Goal: Find specific fact: Find specific page/section

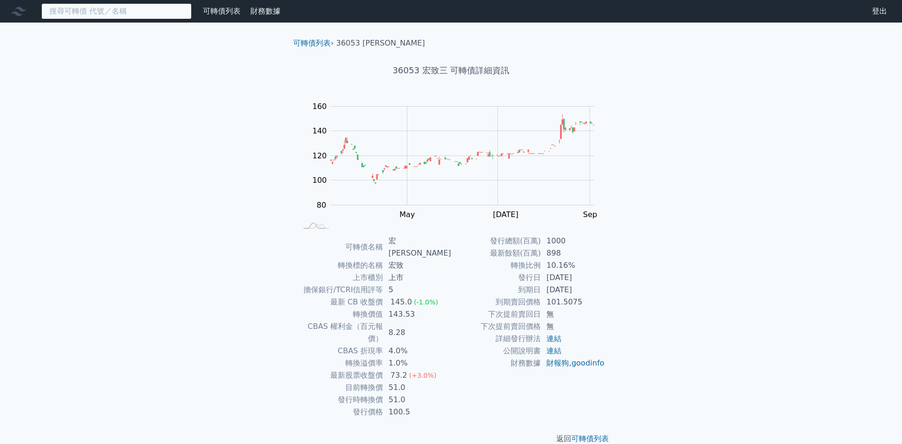
click at [156, 11] on input at bounding box center [116, 11] width 150 height 16
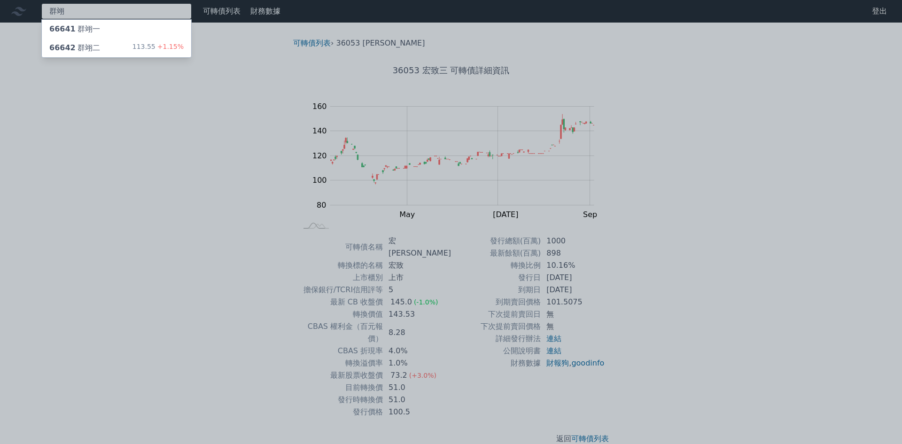
type input "群翊"
click at [162, 43] on span "+1.15%" at bounding box center [170, 47] width 28 height 8
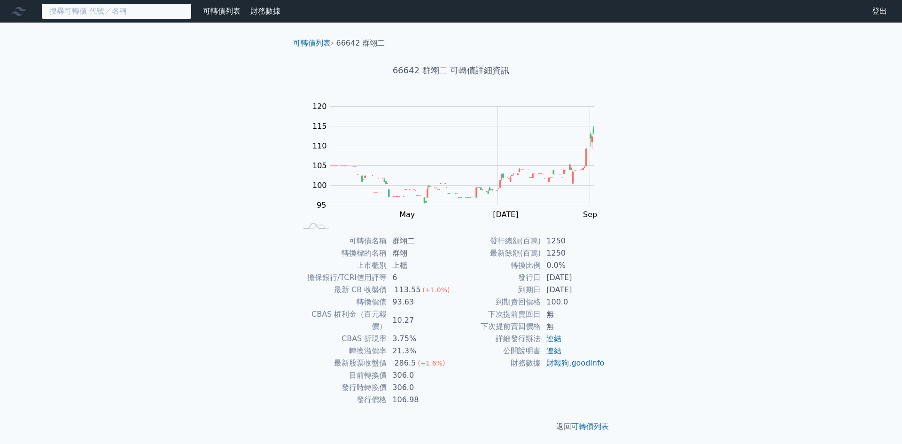
click at [152, 5] on input at bounding box center [116, 11] width 150 height 16
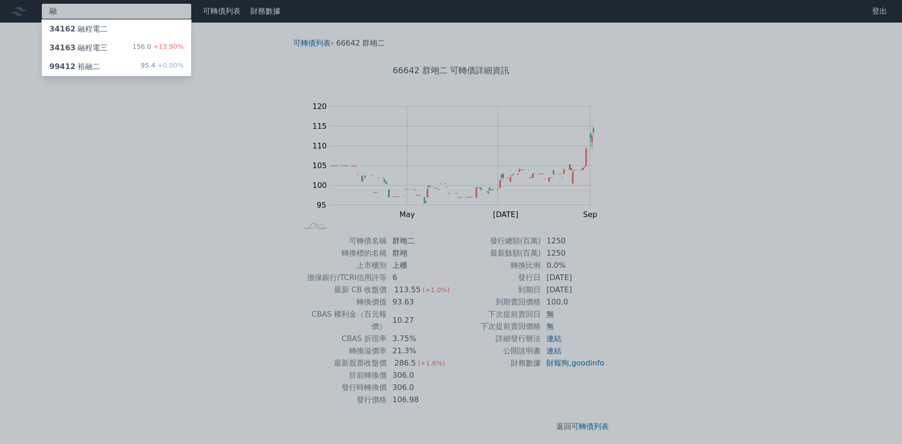
type input "融"
click at [160, 45] on span "+13.90%" at bounding box center [167, 47] width 32 height 8
